Goal: Information Seeking & Learning: Understand process/instructions

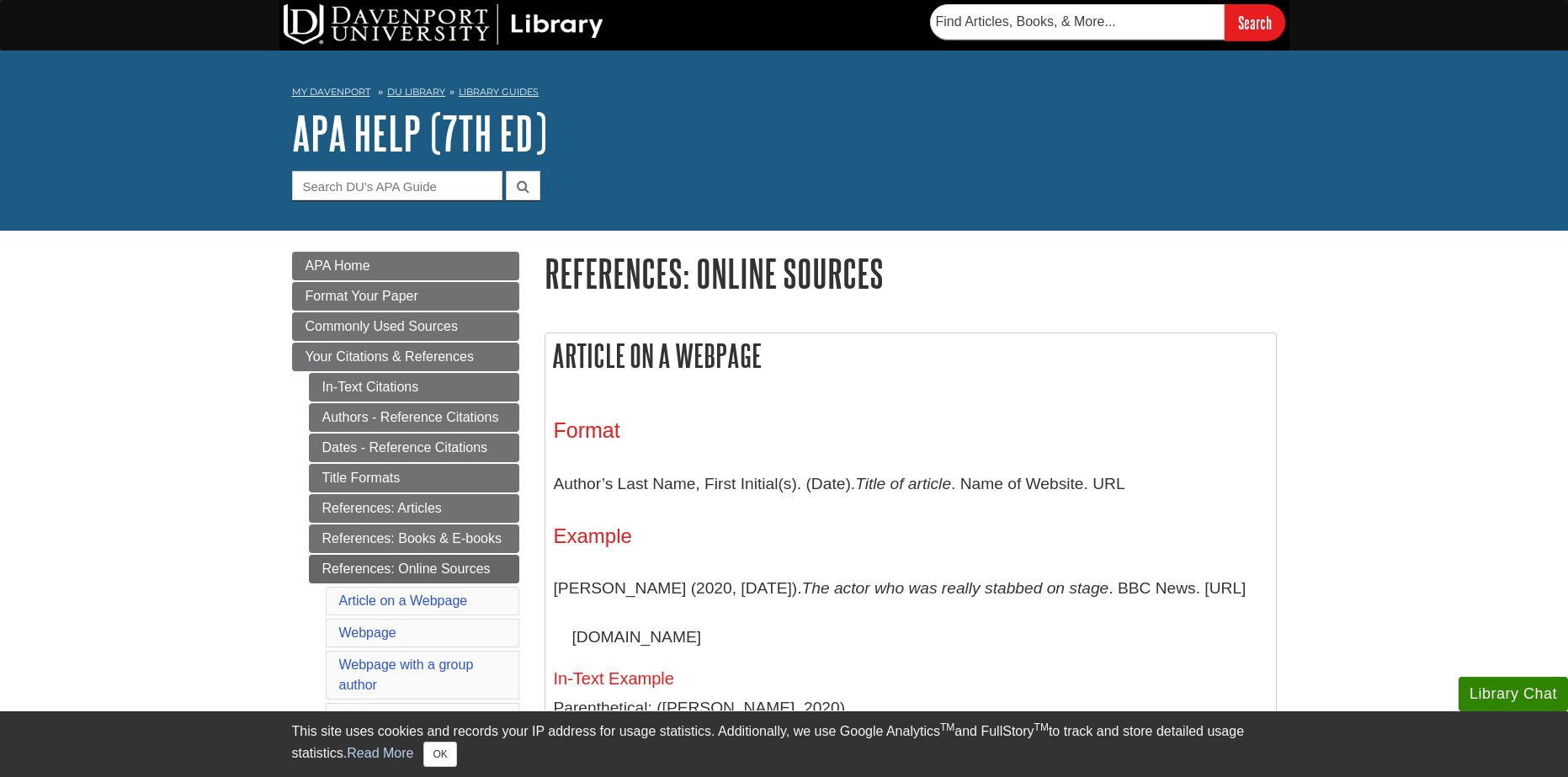
click at [688, 400] on div "Format Author’s Last Name, First Initial(s). (Date). Title of article . Name of…" at bounding box center [911, 636] width 731 height 487
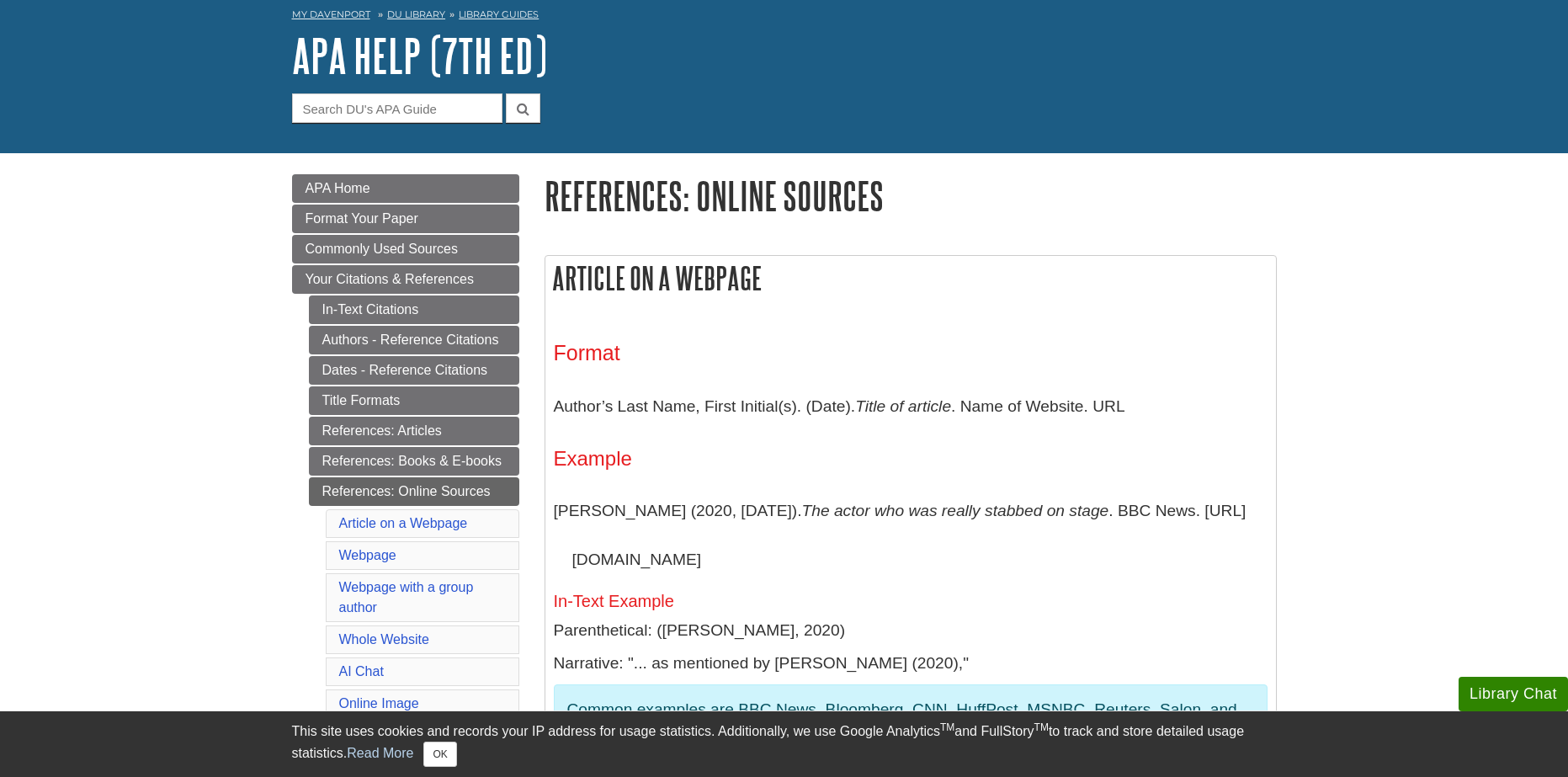
scroll to position [168, 0]
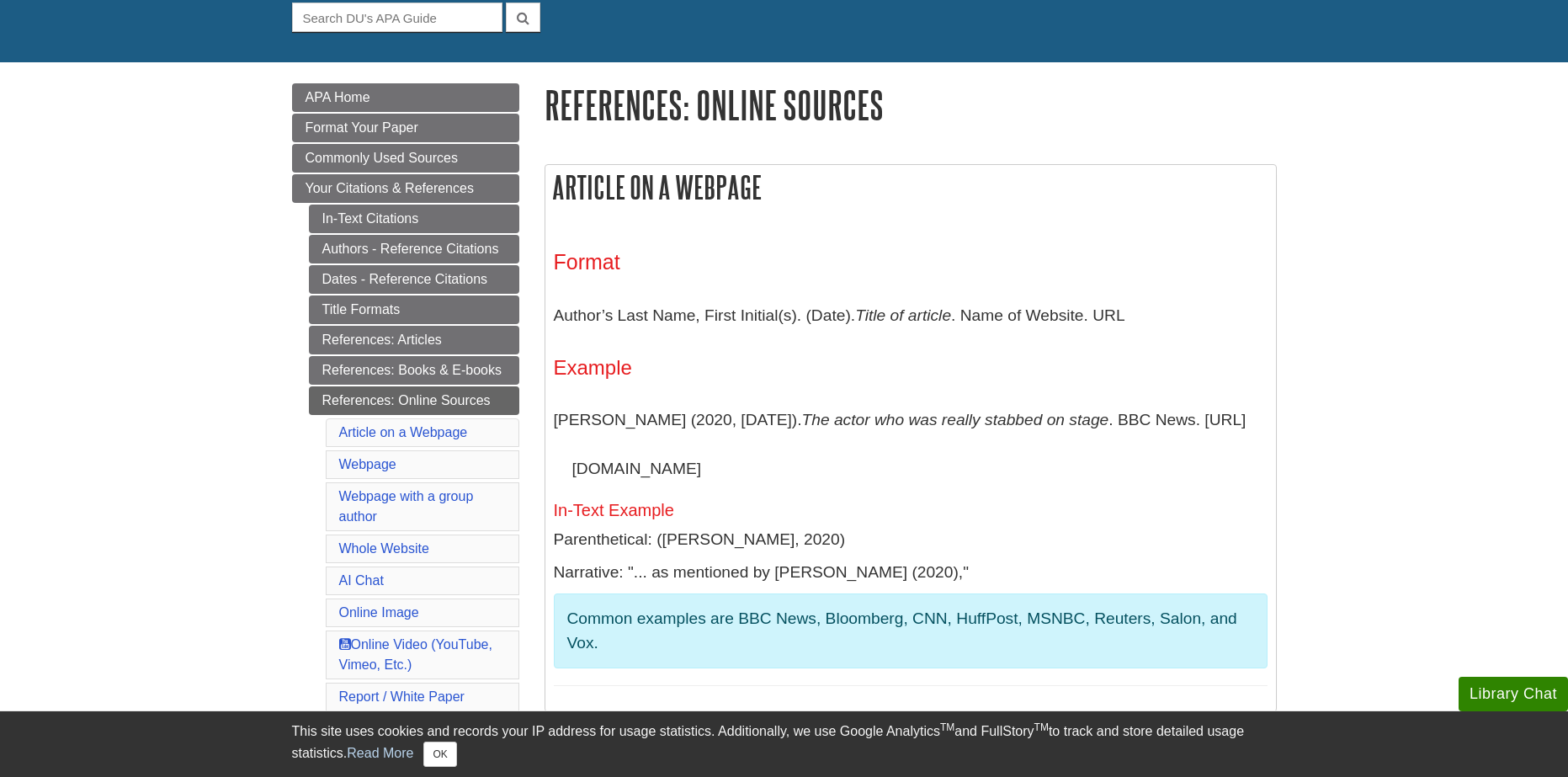
click at [942, 610] on p "Common examples are BBC News, Bloomberg, CNN, HuffPost, MSNBC, Reuters, Salon, …" at bounding box center [911, 631] width 687 height 49
click at [713, 566] on p "Narrative: "... as mentioned by [PERSON_NAME] (2020),"" at bounding box center [911, 573] width 714 height 25
click at [639, 567] on p "Narrative: "... as mentioned by [PERSON_NAME] (2020),"" at bounding box center [911, 573] width 714 height 25
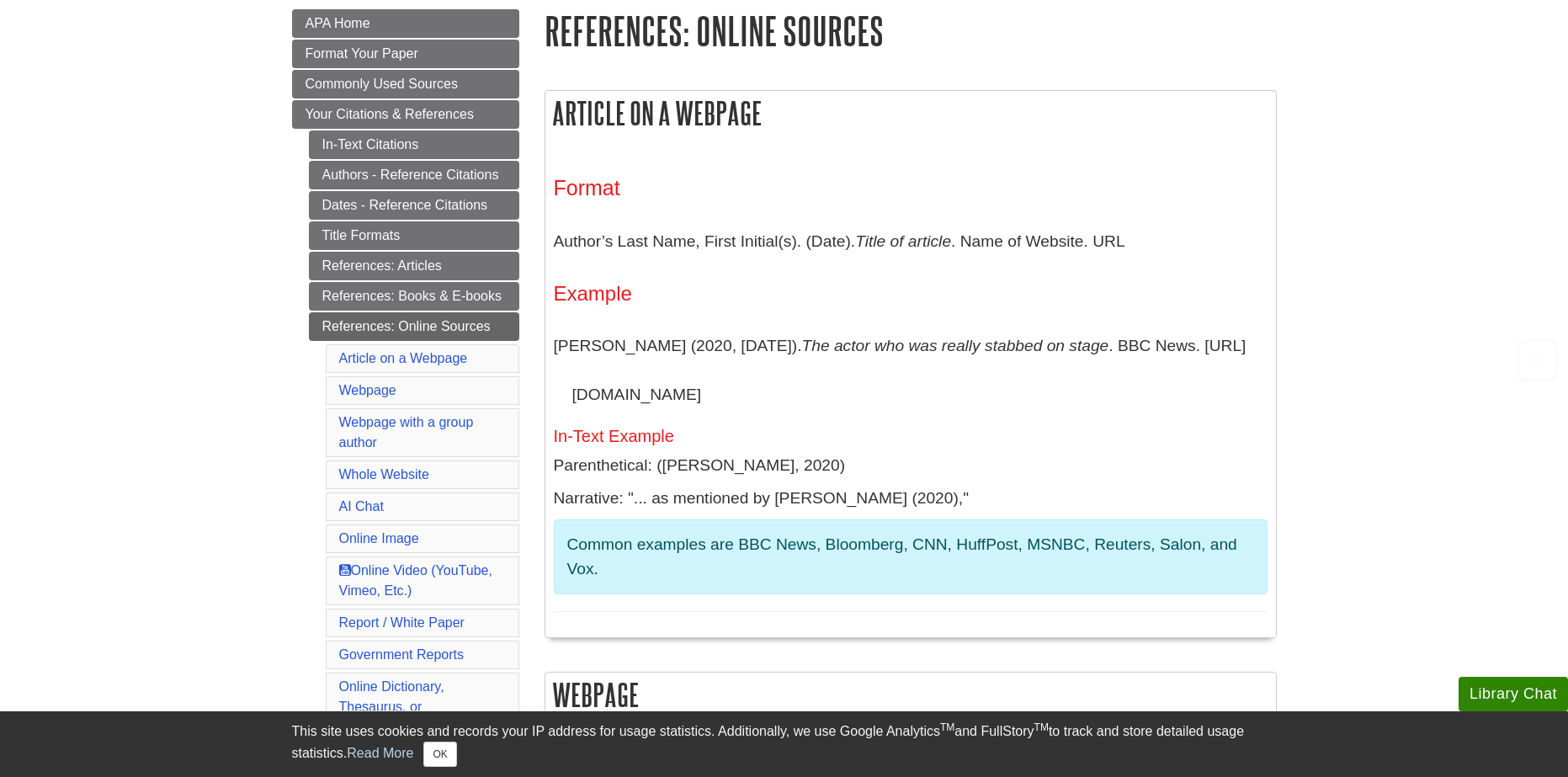
scroll to position [253, 0]
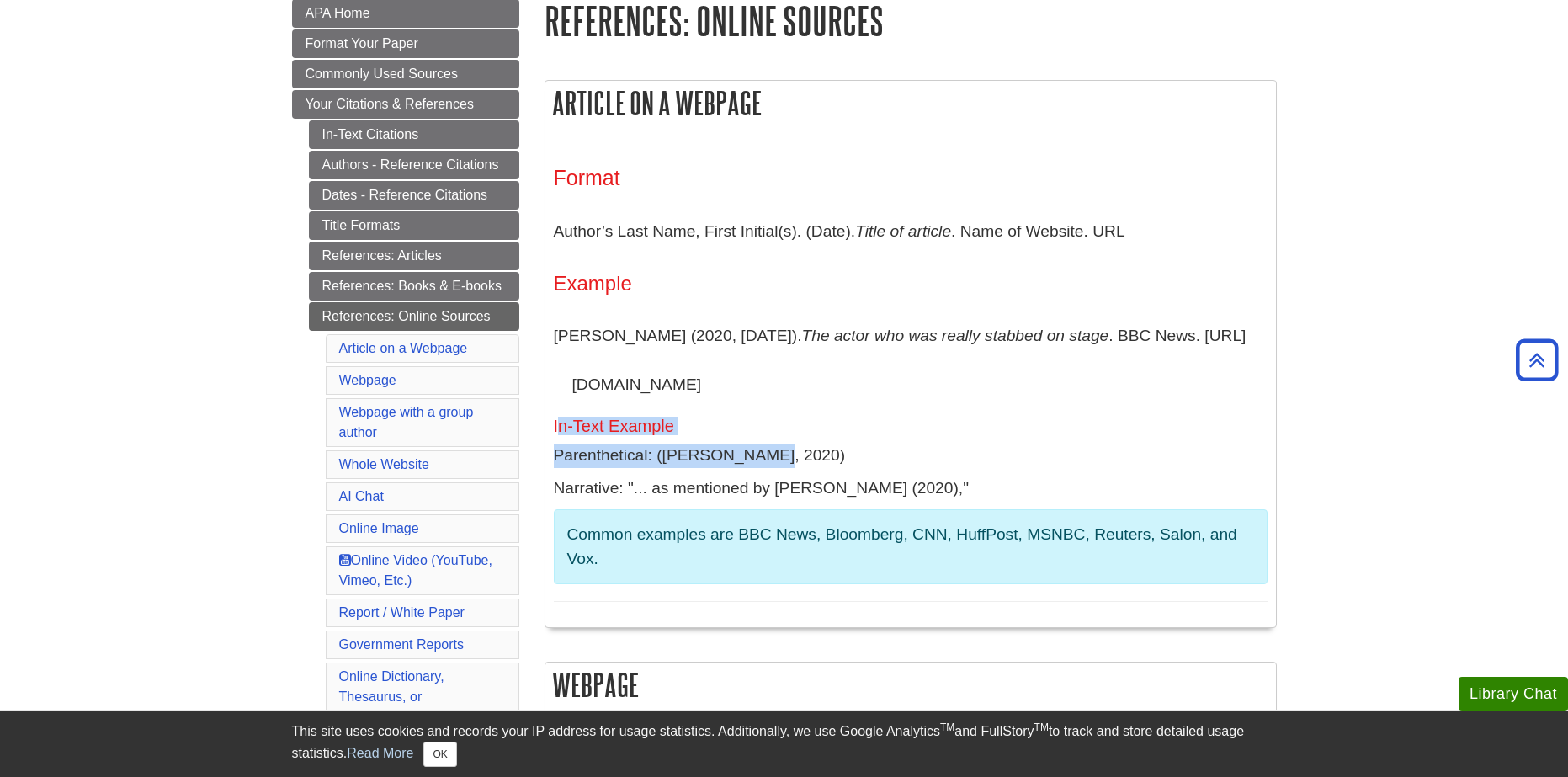
drag, startPoint x: 561, startPoint y: 429, endPoint x: 848, endPoint y: 437, distance: 287.1
click at [842, 437] on div "Format Author’s Last Name, First Initial(s). (Date). Title of article . Name of…" at bounding box center [911, 383] width 714 height 436
click at [852, 437] on div "Format Author’s Last Name, First Initial(s). (Date). Title of article . Name of…" at bounding box center [911, 383] width 714 height 436
drag, startPoint x: 602, startPoint y: 487, endPoint x: 644, endPoint y: 496, distance: 43.0
click at [603, 488] on p "Narrative: "... as mentioned by [PERSON_NAME] (2020),"" at bounding box center [911, 488] width 714 height 25
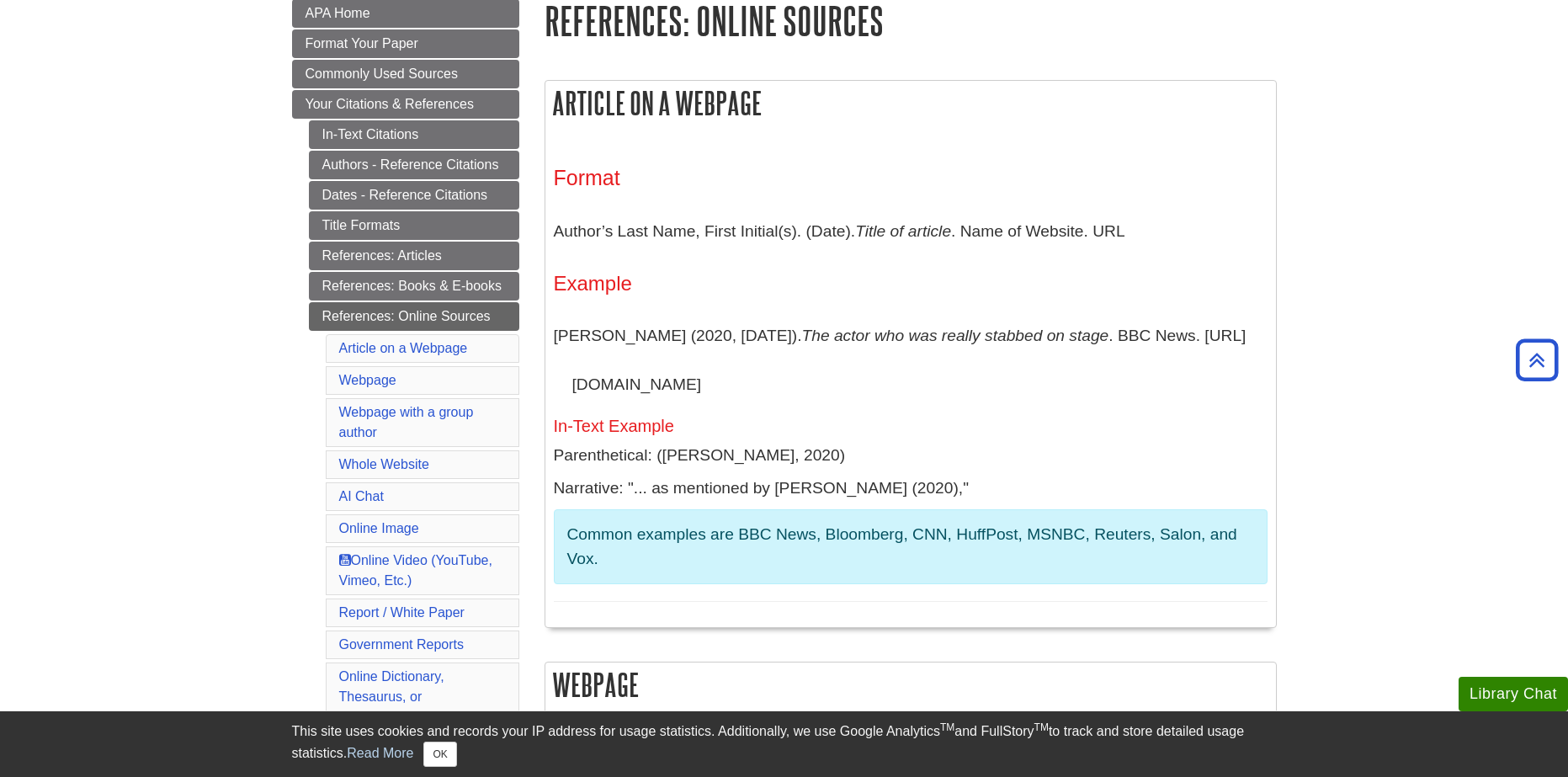
click at [644, 496] on p "Narrative: "... as mentioned by [PERSON_NAME] (2020),"" at bounding box center [911, 488] width 714 height 25
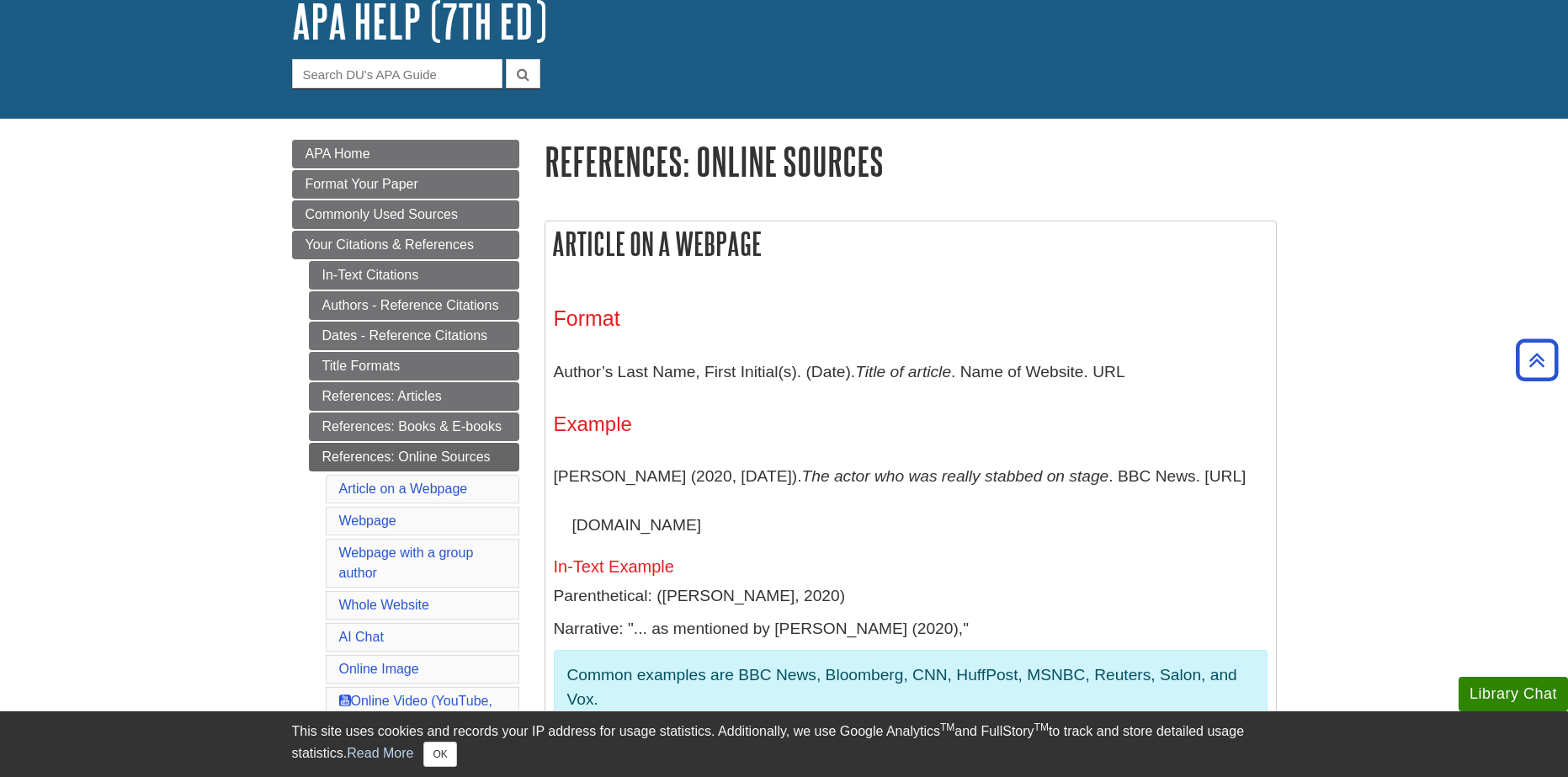
scroll to position [0, 0]
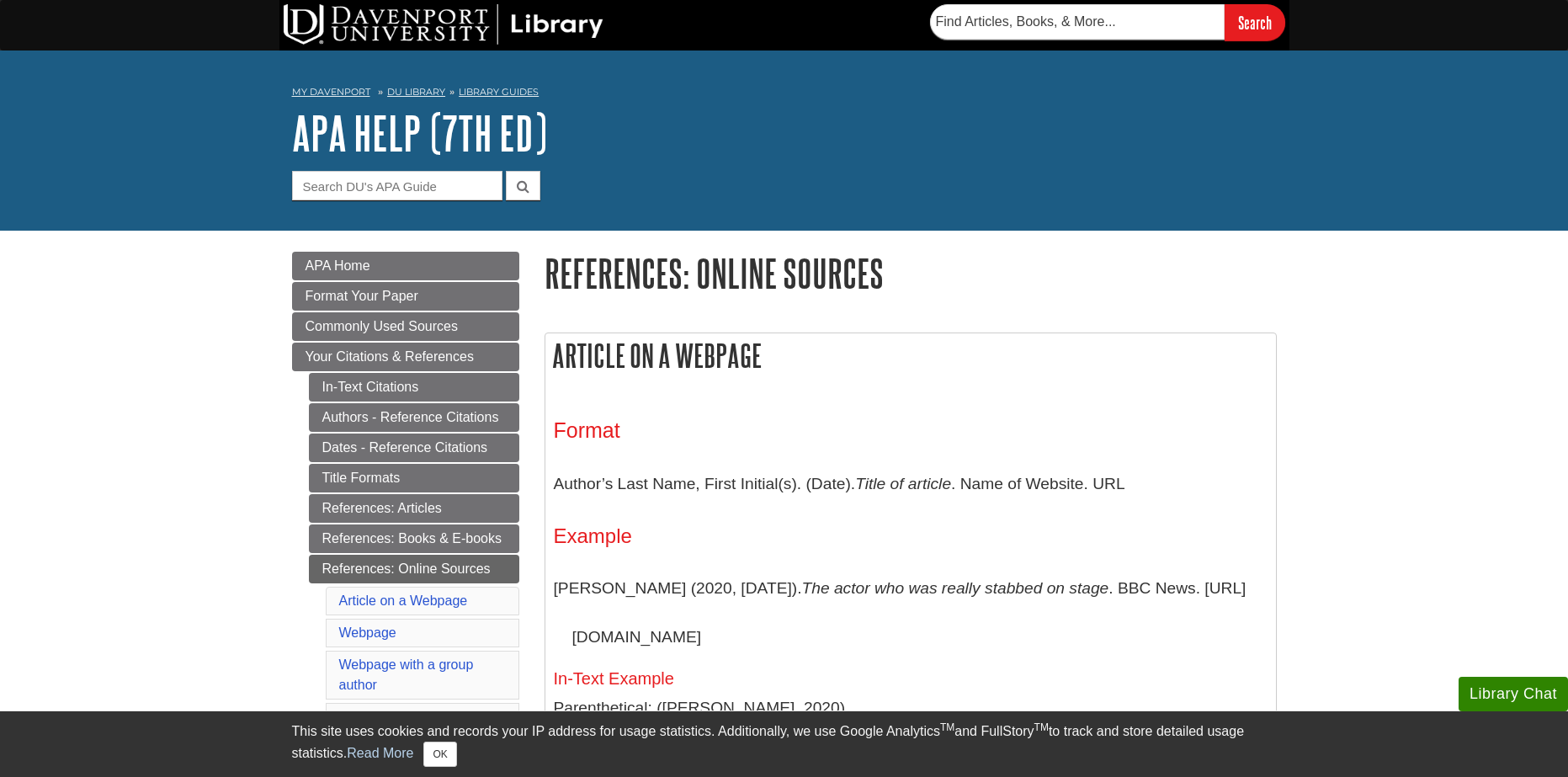
click at [708, 483] on p "Author’s Last Name, First Initial(s). (Date). Title of article . Name of Websit…" at bounding box center [911, 483] width 714 height 49
click at [625, 258] on h1 "References: Online Sources" at bounding box center [911, 273] width 732 height 43
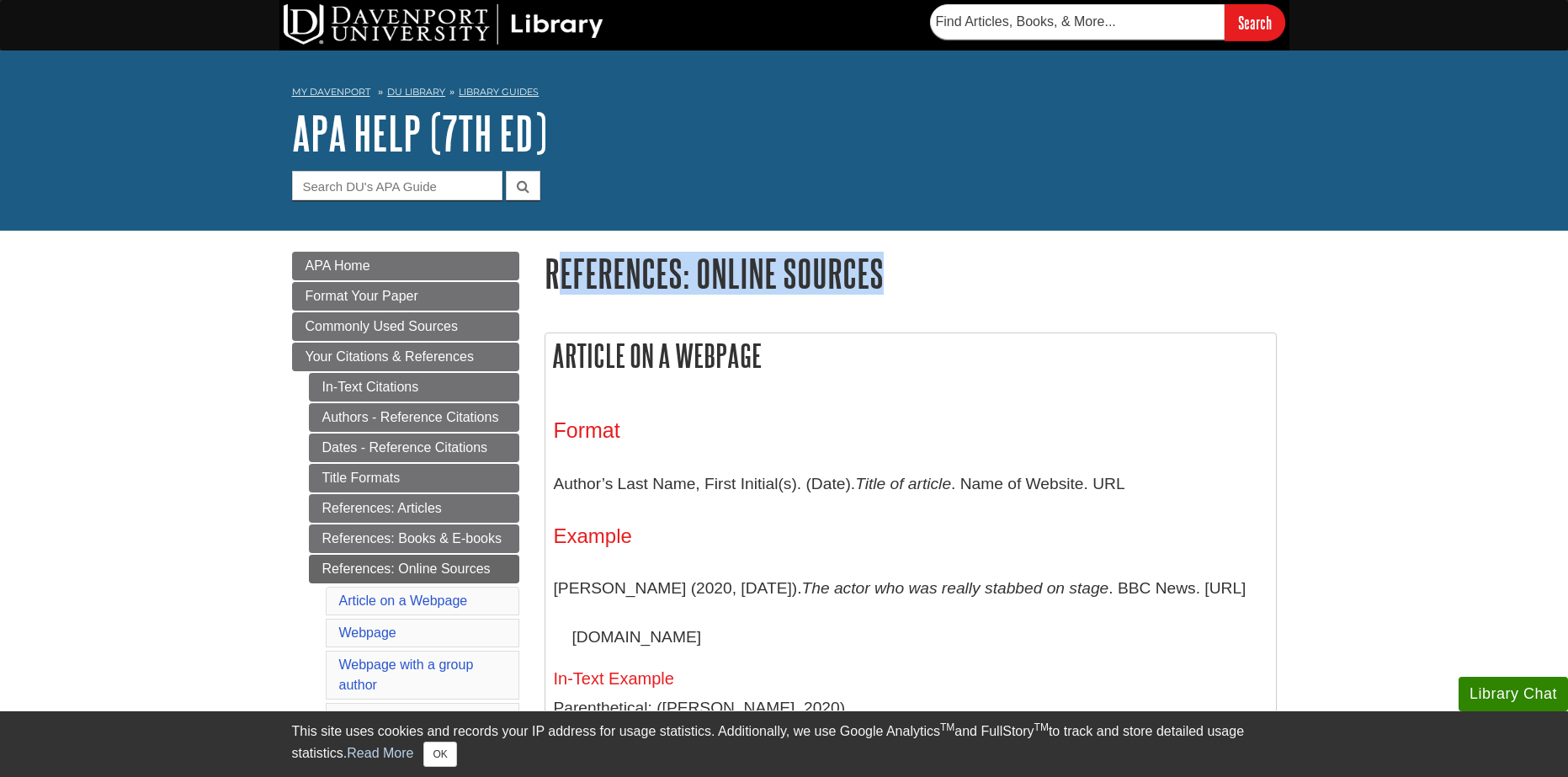
drag, startPoint x: 564, startPoint y: 256, endPoint x: 911, endPoint y: 292, distance: 348.9
click at [911, 292] on h1 "References: Online Sources" at bounding box center [911, 273] width 732 height 43
click at [574, 281] on h1 "References: Online Sources" at bounding box center [911, 273] width 732 height 43
drag, startPoint x: 593, startPoint y: 279, endPoint x: 814, endPoint y: 322, distance: 225.1
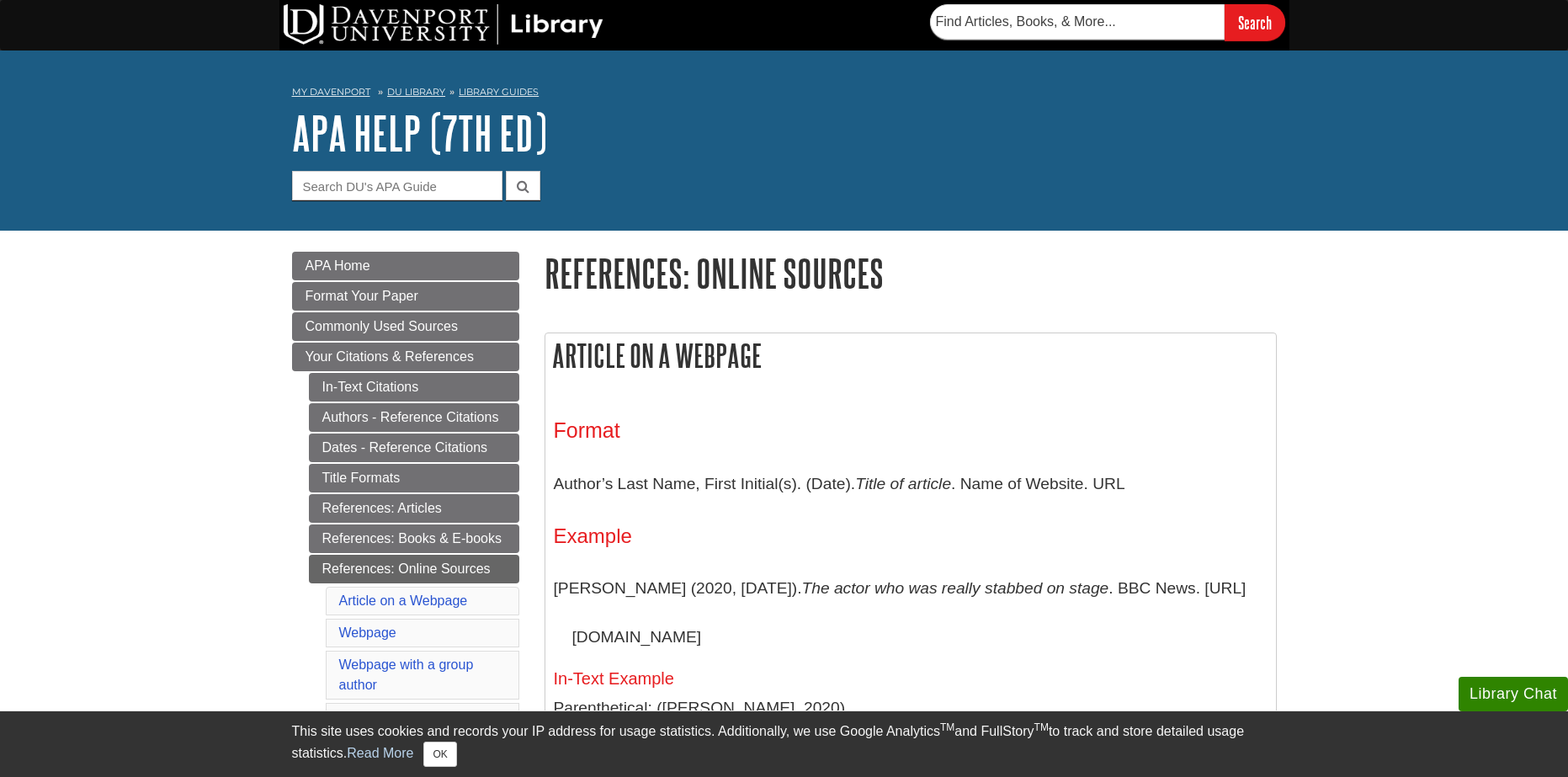
click at [570, 265] on h1 "References: Online Sources" at bounding box center [911, 273] width 732 height 43
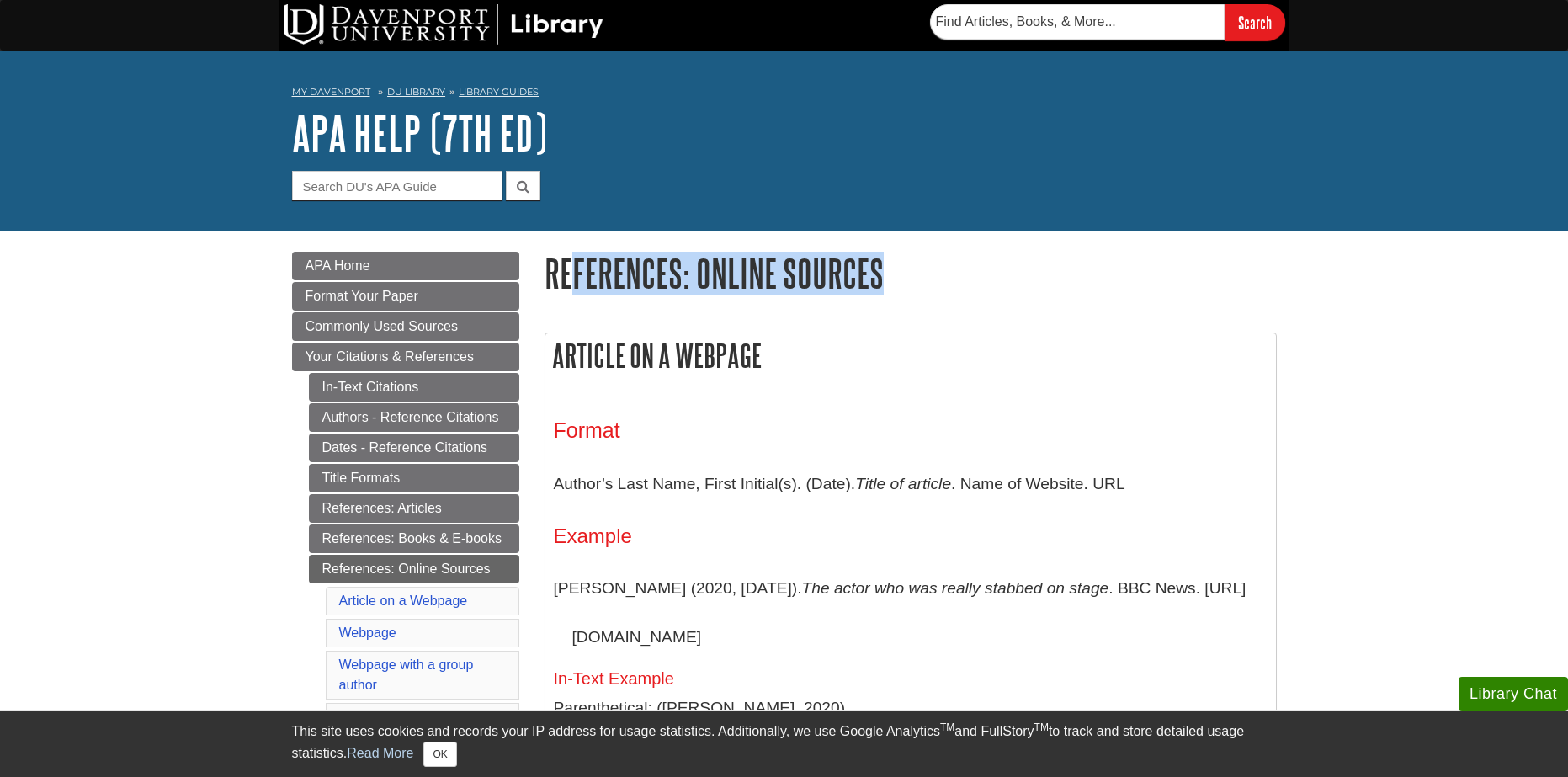
drag, startPoint x: 577, startPoint y: 267, endPoint x: 898, endPoint y: 268, distance: 321.0
click at [898, 268] on h1 "References: Online Sources" at bounding box center [911, 273] width 732 height 43
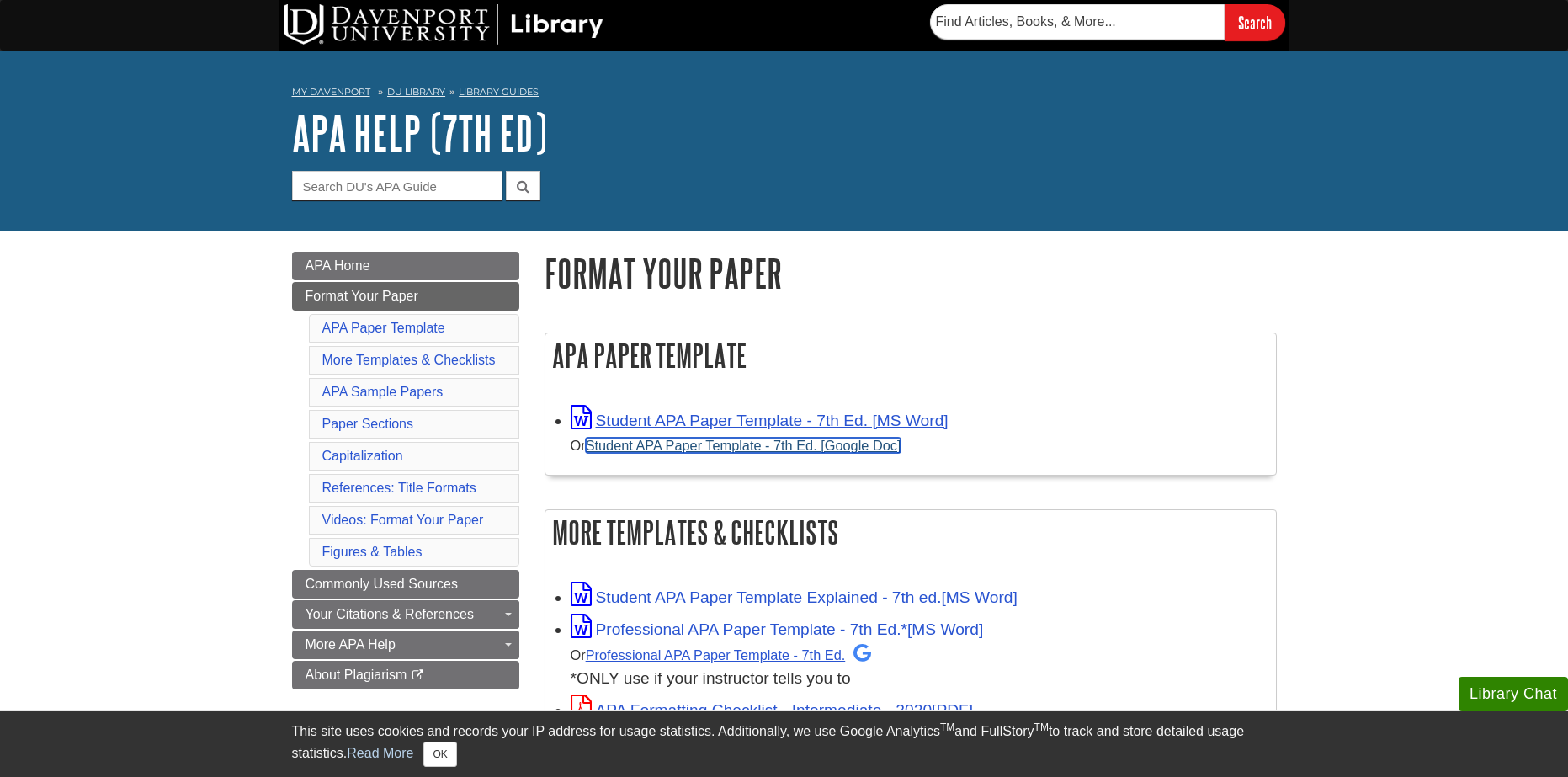
click at [708, 451] on link "Student APA Paper Template - 7th Ed. [Google Doc]" at bounding box center [743, 446] width 316 height 15
